Goal: Task Accomplishment & Management: Use online tool/utility

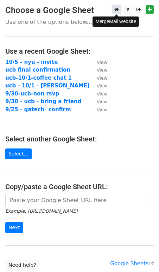
click at [118, 12] on icon at bounding box center [116, 9] width 5 height 5
click at [34, 61] on strong "10/5 - nyu - invite" at bounding box center [31, 62] width 52 height 6
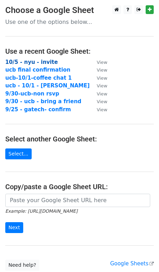
click at [37, 60] on strong "10/5 - nyu - invite" at bounding box center [31, 62] width 52 height 6
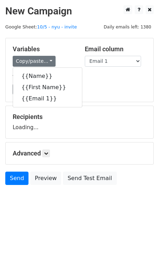
drag, startPoint x: 115, startPoint y: 85, endPoint x: 98, endPoint y: 94, distance: 19.0
click at [115, 85] on div "Load... Webinar Invitation Order Confirmation Trial Expiration Warning Newslett…" at bounding box center [79, 89] width 144 height 11
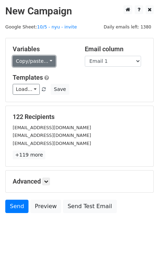
click at [41, 63] on link "Copy/paste..." at bounding box center [34, 61] width 43 height 11
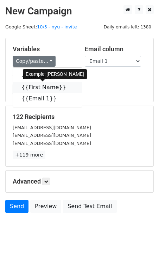
drag, startPoint x: 41, startPoint y: 85, endPoint x: 16, endPoint y: 98, distance: 28.1
click at [41, 85] on link "{{First Name}}" at bounding box center [47, 87] width 69 height 11
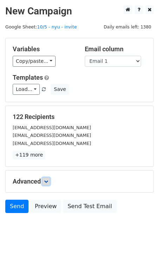
click at [49, 184] on link at bounding box center [46, 182] width 8 height 8
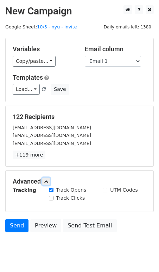
scroll to position [0, 0]
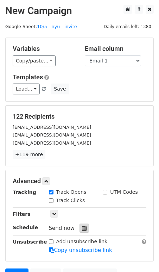
click at [82, 228] on icon at bounding box center [84, 228] width 5 height 5
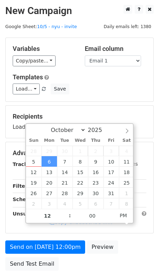
click at [135, 234] on form "Variables Copy/paste... {{Name}} {{First Name}} {{Email 1}} Email column Name F…" at bounding box center [79, 156] width 148 height 237
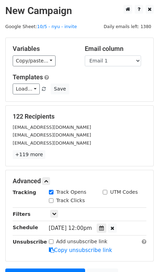
scroll to position [1, 0]
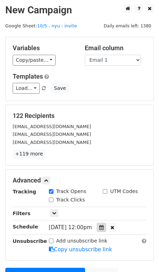
click at [104, 228] on icon at bounding box center [101, 227] width 5 height 5
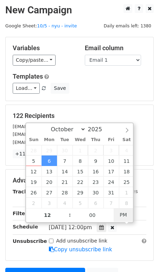
type input "[DATE] 00:00"
click at [125, 214] on span "AM" at bounding box center [122, 215] width 19 height 14
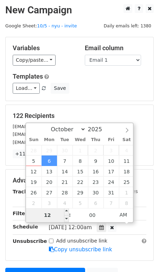
drag, startPoint x: 52, startPoint y: 217, endPoint x: 41, endPoint y: 217, distance: 10.2
click at [52, 217] on input "12" at bounding box center [47, 215] width 43 height 14
click at [41, 217] on input "12" at bounding box center [47, 215] width 43 height 14
type input "7"
type input "[DATE] 07:00"
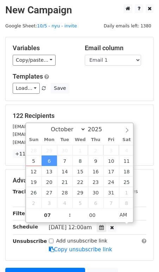
click at [150, 167] on form "Variables Copy/paste... {{Name}} {{First Name}} {{Email 1}} Email column Name F…" at bounding box center [79, 169] width 148 height 265
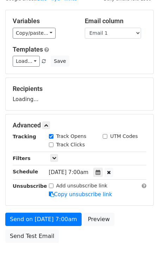
scroll to position [30, 0]
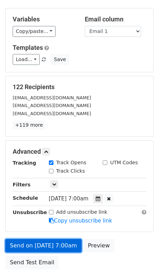
click at [57, 243] on link "Send on [DATE] 7:00am" at bounding box center [43, 245] width 76 height 13
